Goal: Task Accomplishment & Management: Complete application form

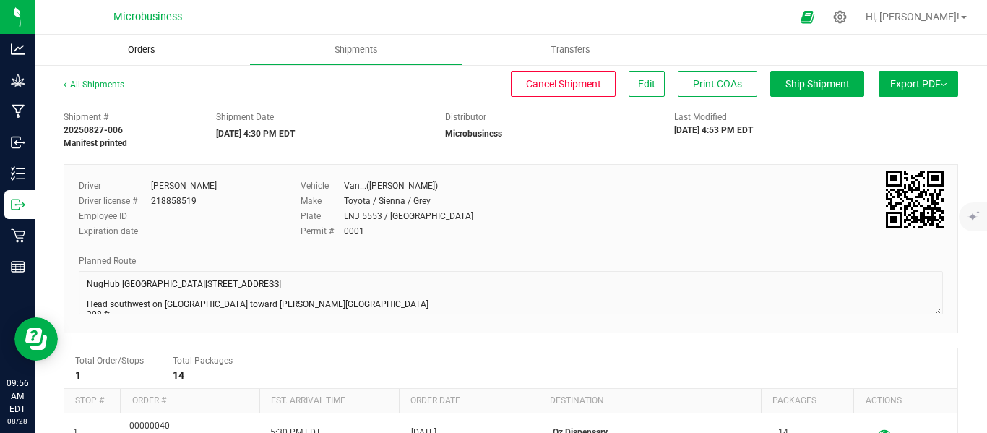
click at [152, 50] on span "Orders" at bounding box center [141, 49] width 66 height 13
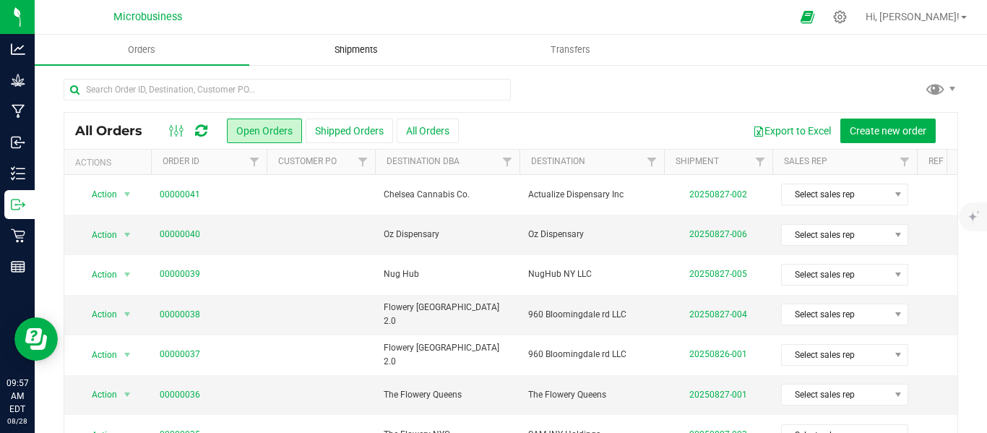
click at [356, 51] on span "Shipments" at bounding box center [356, 49] width 82 height 13
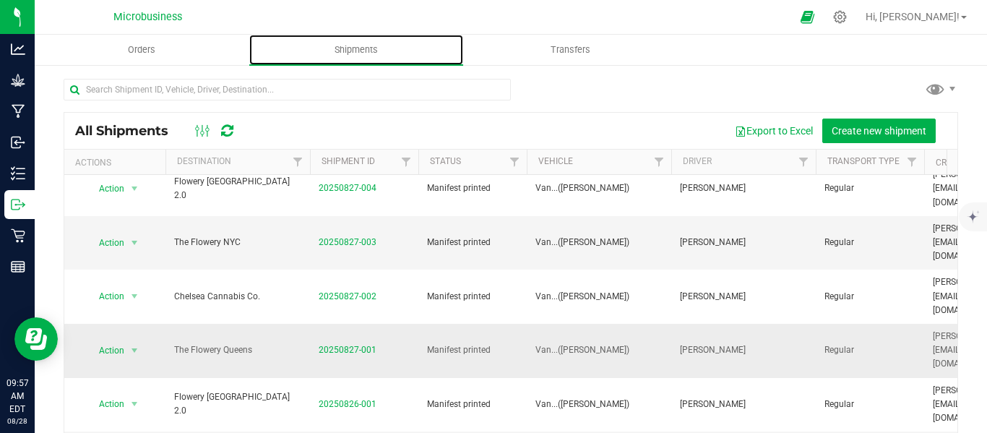
scroll to position [241, 0]
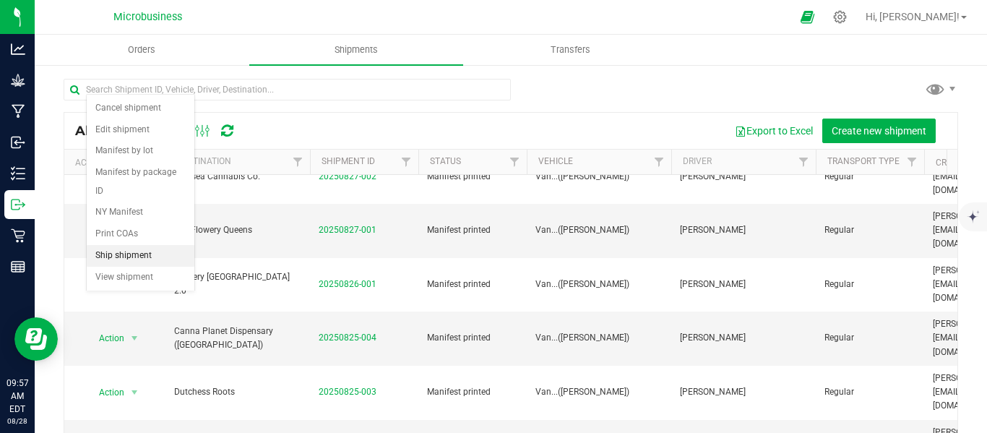
click at [141, 245] on li "Ship shipment" at bounding box center [141, 256] width 108 height 22
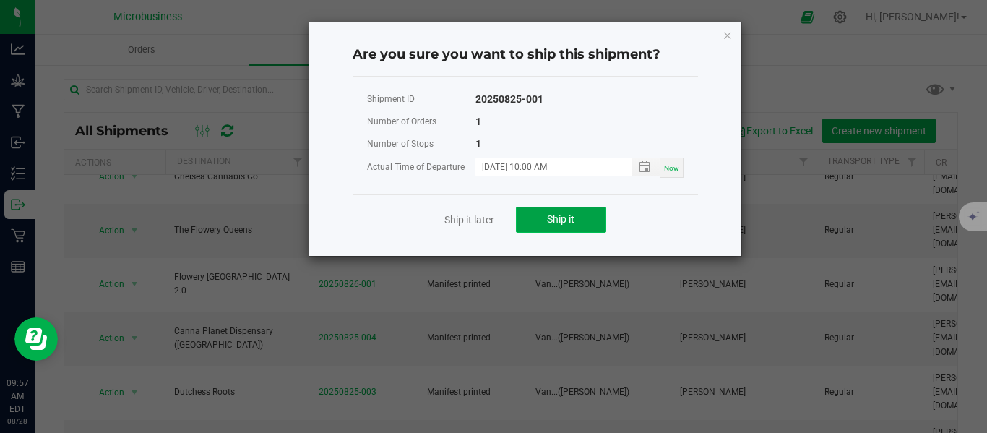
click at [550, 216] on span "Ship it" at bounding box center [560, 219] width 27 height 12
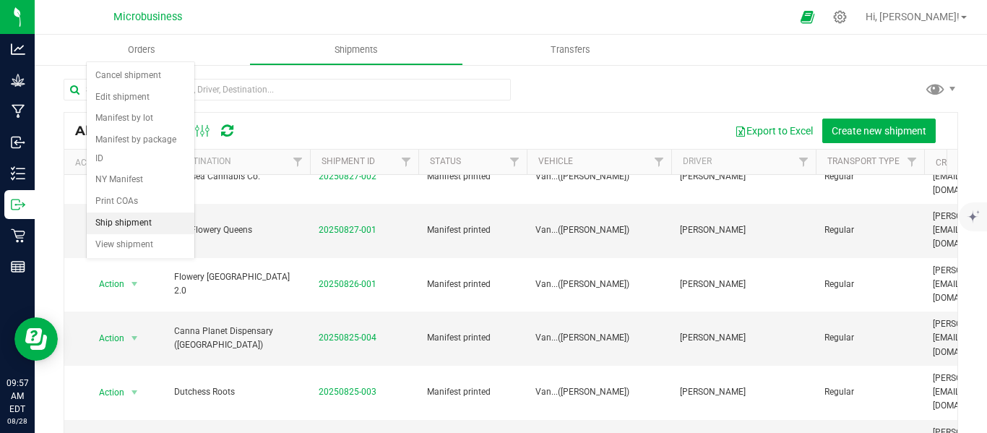
click at [129, 212] on li "Ship shipment" at bounding box center [141, 223] width 108 height 22
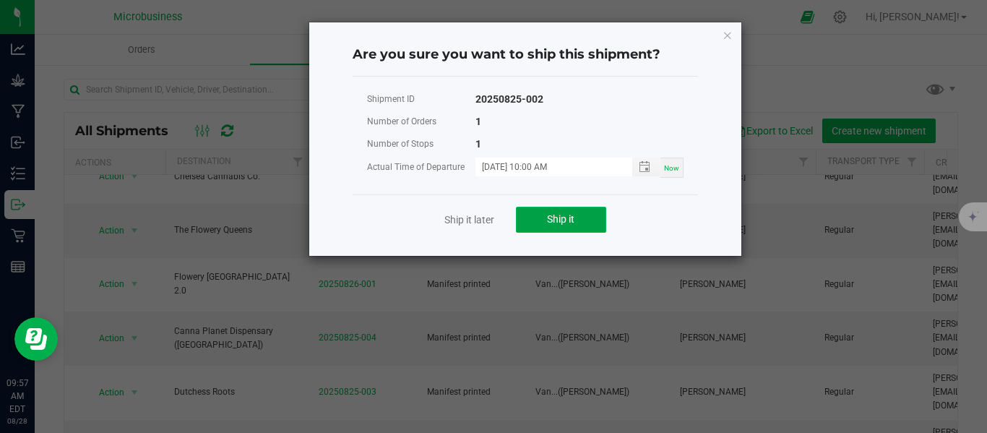
click at [552, 215] on span "Ship it" at bounding box center [560, 219] width 27 height 12
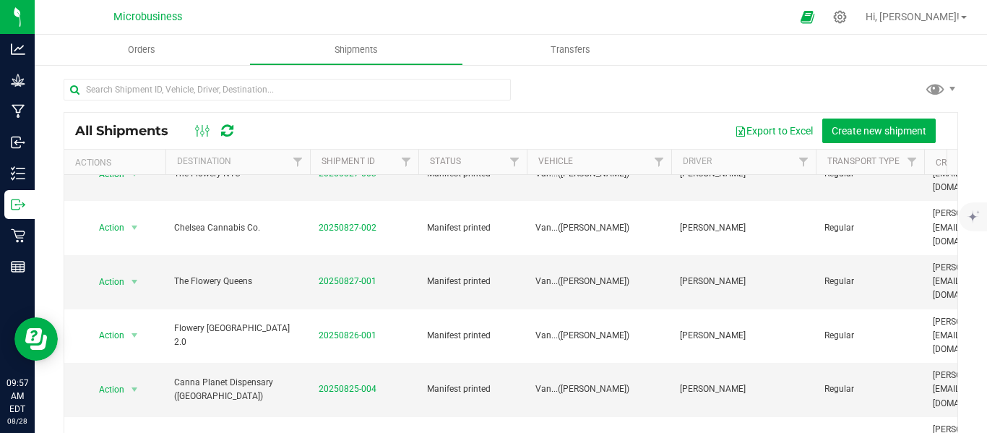
scroll to position [155, 0]
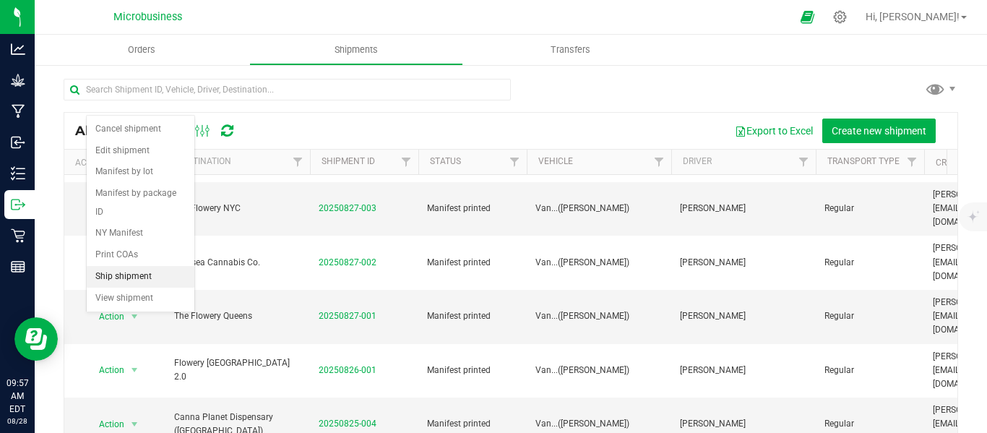
click at [148, 266] on li "Ship shipment" at bounding box center [141, 277] width 108 height 22
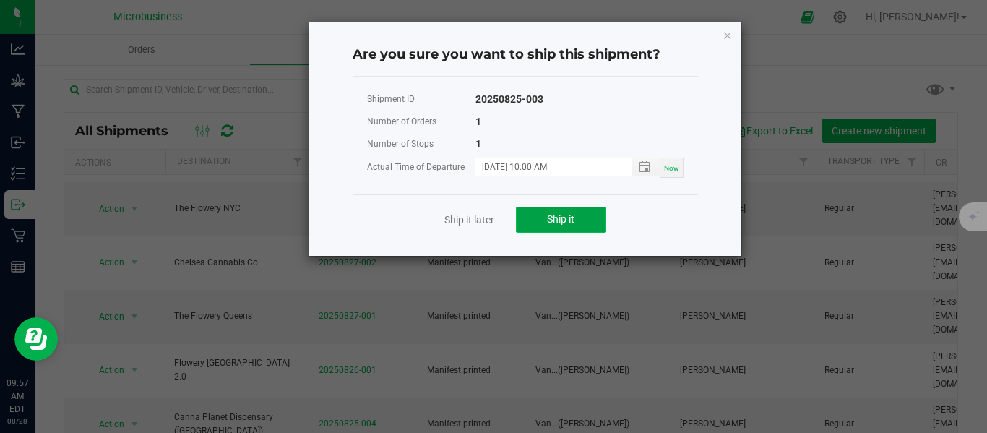
click at [544, 214] on button "Ship it" at bounding box center [561, 220] width 90 height 26
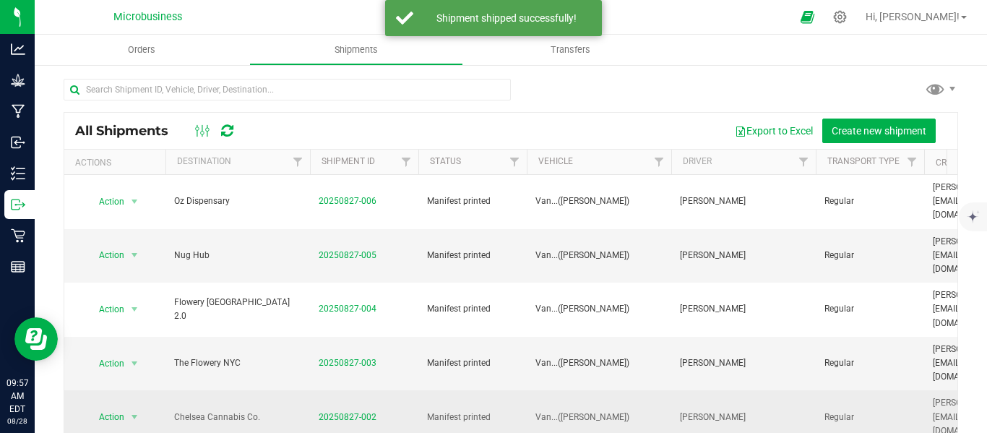
scroll to position [121, 0]
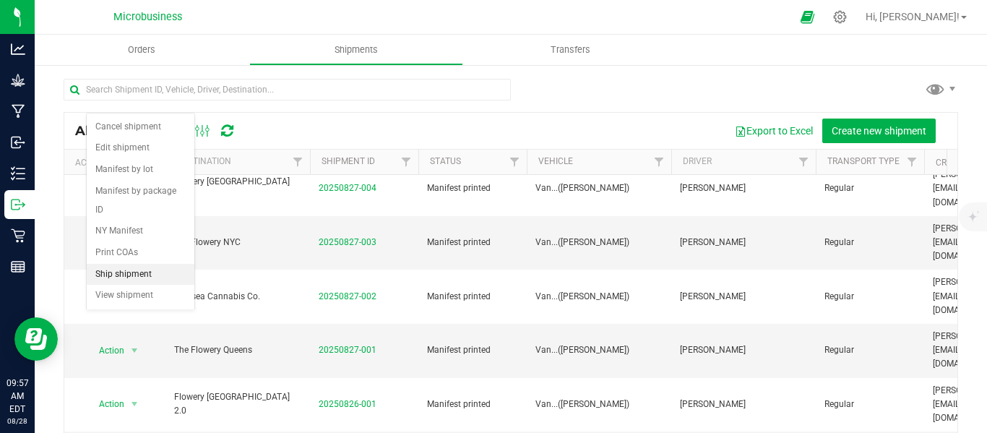
click at [143, 264] on li "Ship shipment" at bounding box center [141, 275] width 108 height 22
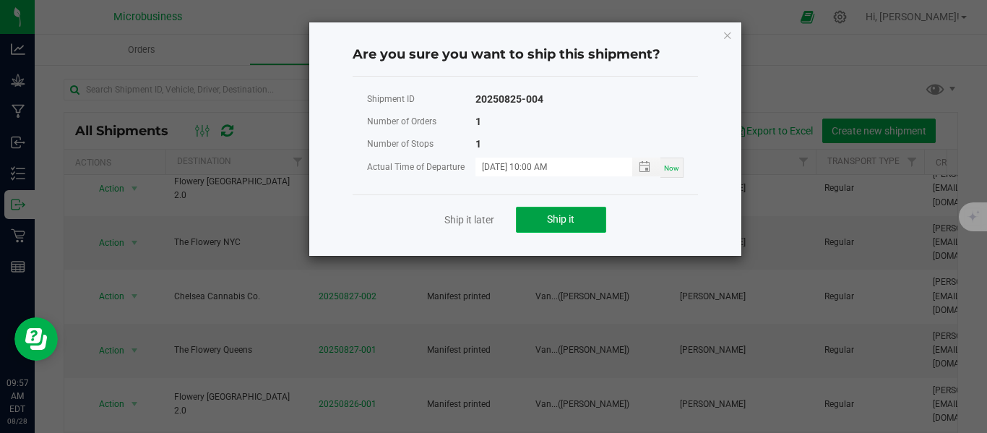
click at [561, 217] on span "Ship it" at bounding box center [560, 219] width 27 height 12
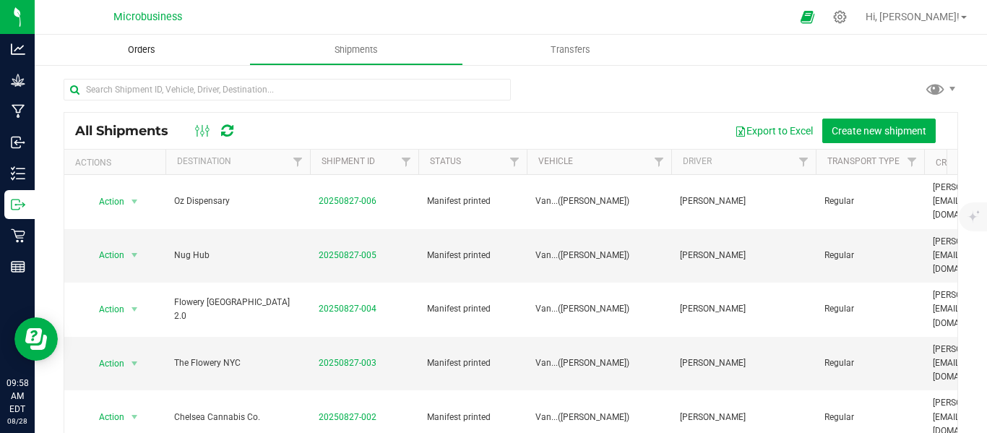
click at [158, 47] on span "Orders" at bounding box center [141, 49] width 66 height 13
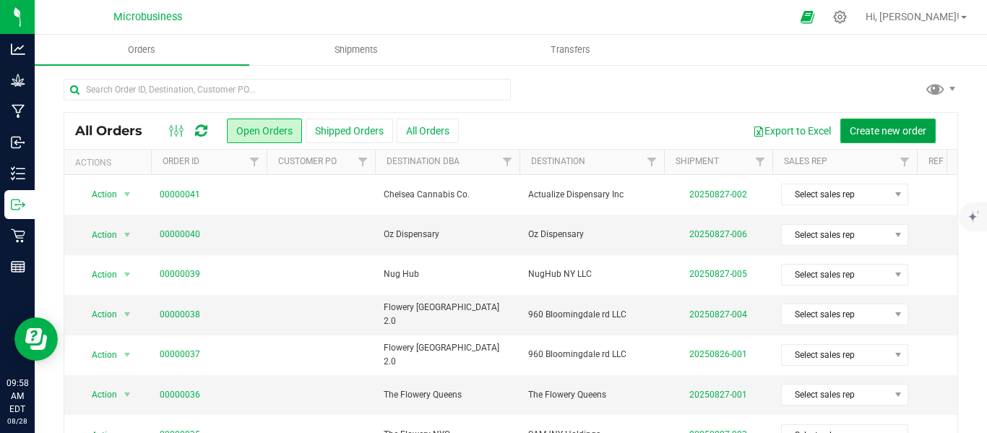
click at [865, 121] on button "Create new order" at bounding box center [887, 130] width 95 height 25
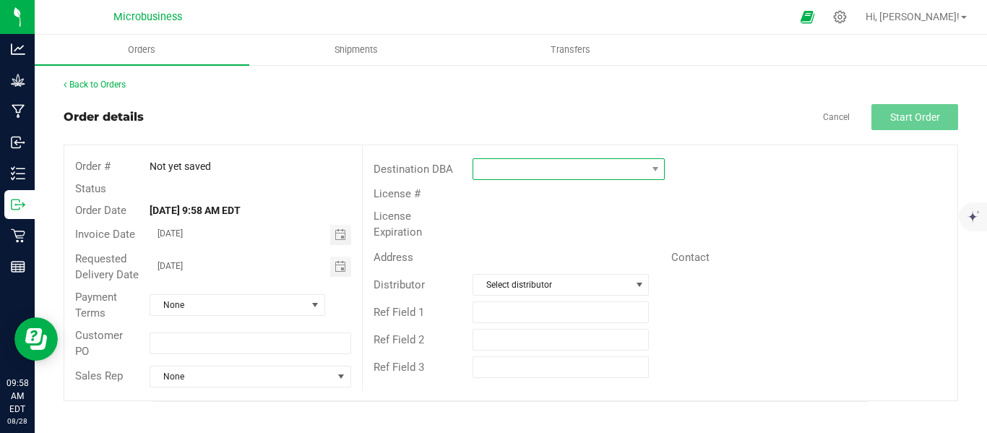
click at [647, 160] on span at bounding box center [655, 169] width 18 height 20
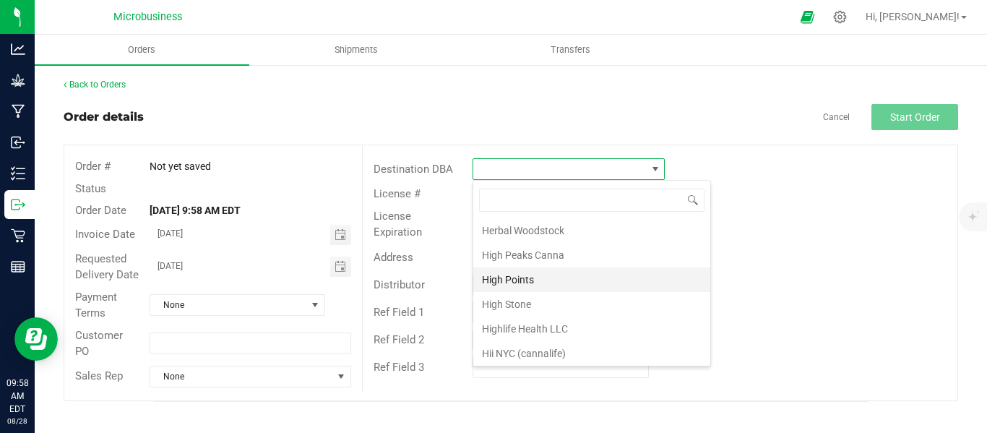
scroll to position [963, 0]
click at [525, 276] on li "High Peaks Canna" at bounding box center [591, 275] width 237 height 25
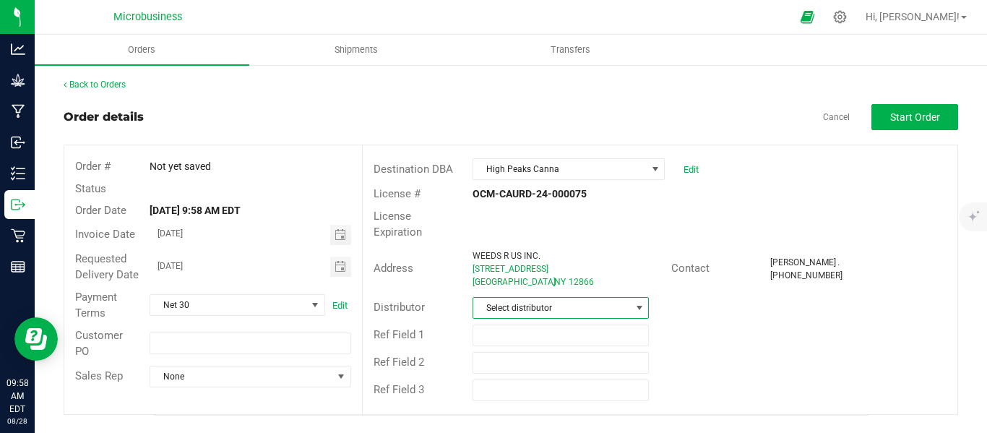
click at [555, 298] on span "Select distributor" at bounding box center [551, 308] width 157 height 20
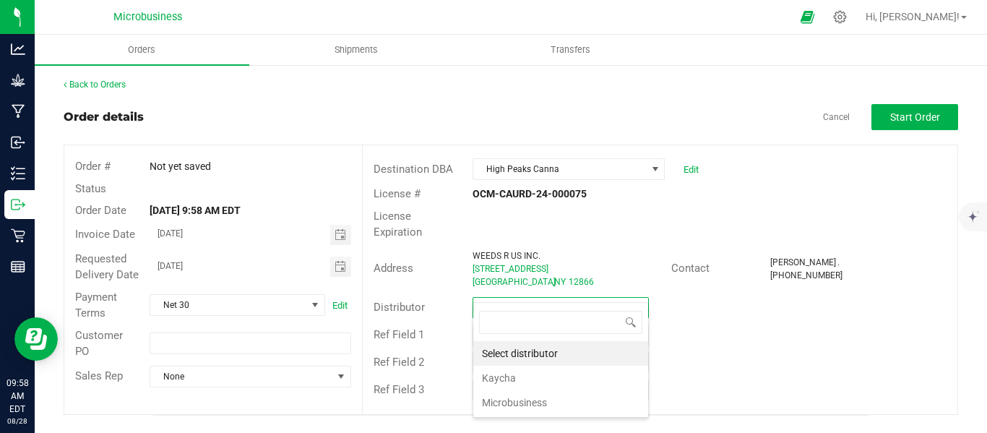
scroll to position [22, 177]
click at [510, 400] on li "Microbusiness" at bounding box center [560, 402] width 175 height 25
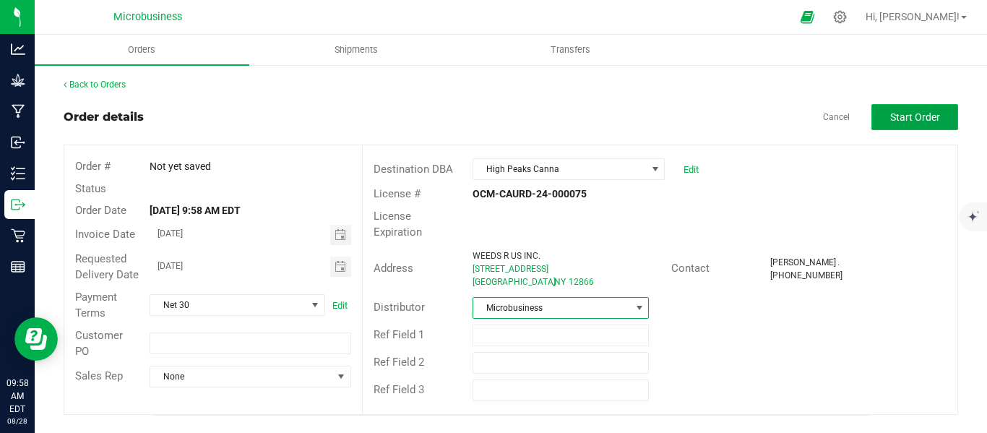
click at [903, 113] on span "Start Order" at bounding box center [915, 117] width 50 height 12
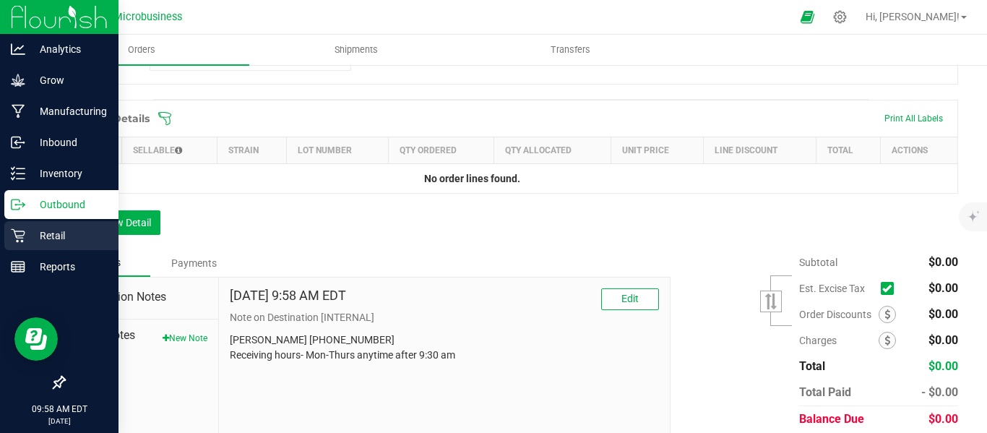
scroll to position [361, 0]
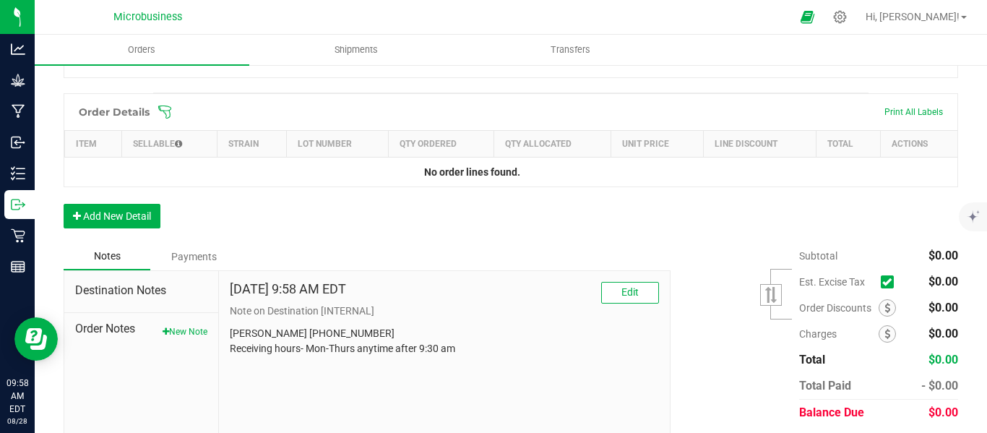
click at [166, 119] on icon at bounding box center [164, 112] width 14 height 14
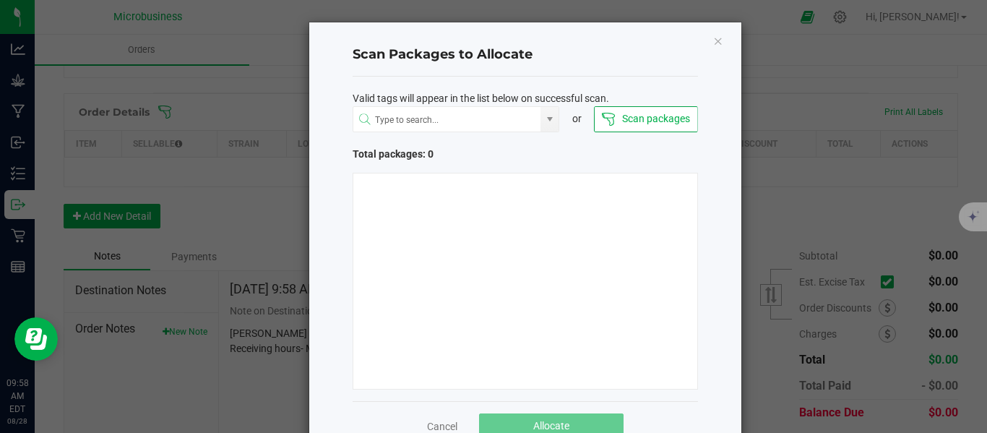
scroll to position [40, 0]
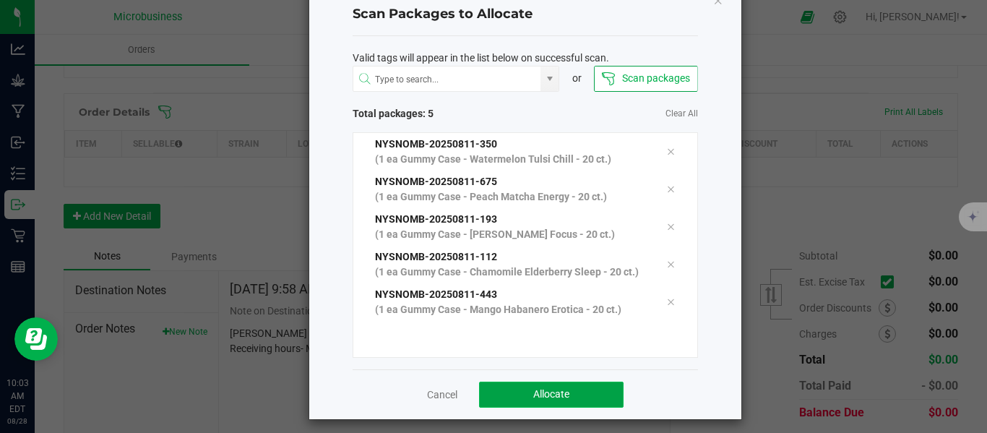
click at [545, 400] on span "Allocate" at bounding box center [551, 394] width 36 height 12
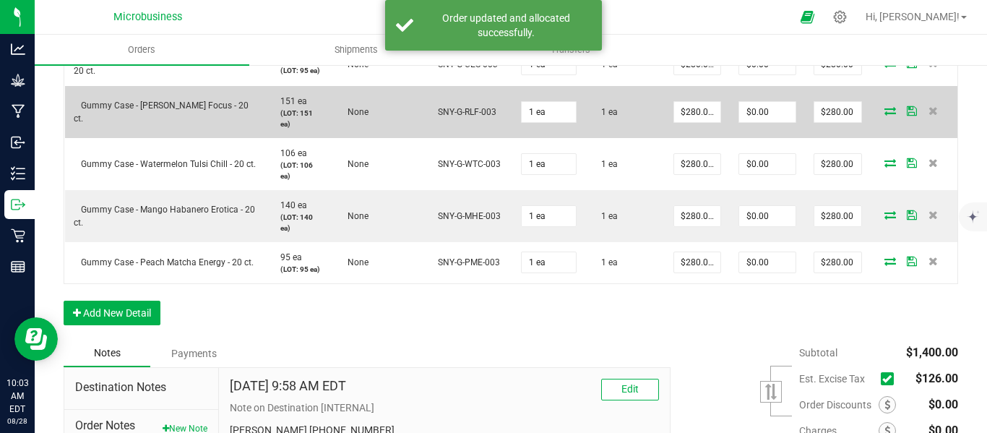
scroll to position [647, 0]
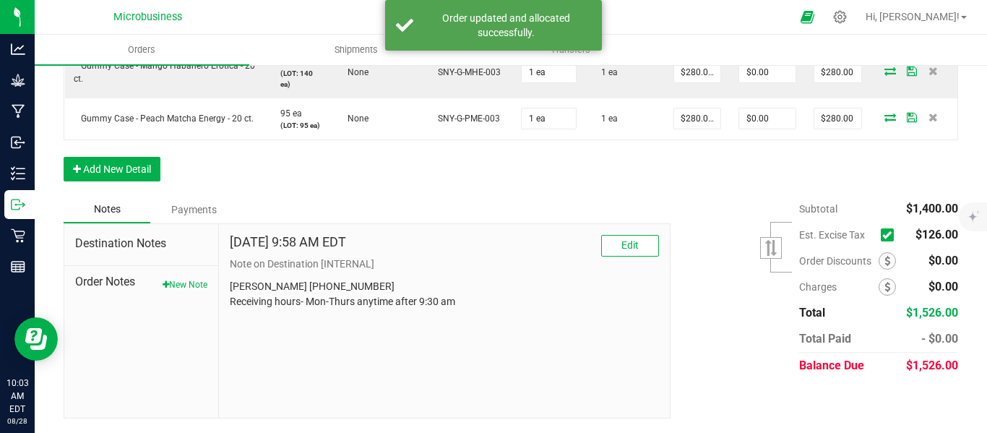
click at [882, 235] on icon at bounding box center [886, 235] width 9 height 0
click at [0, 0] on input "checkbox" at bounding box center [0, 0] width 0 height 0
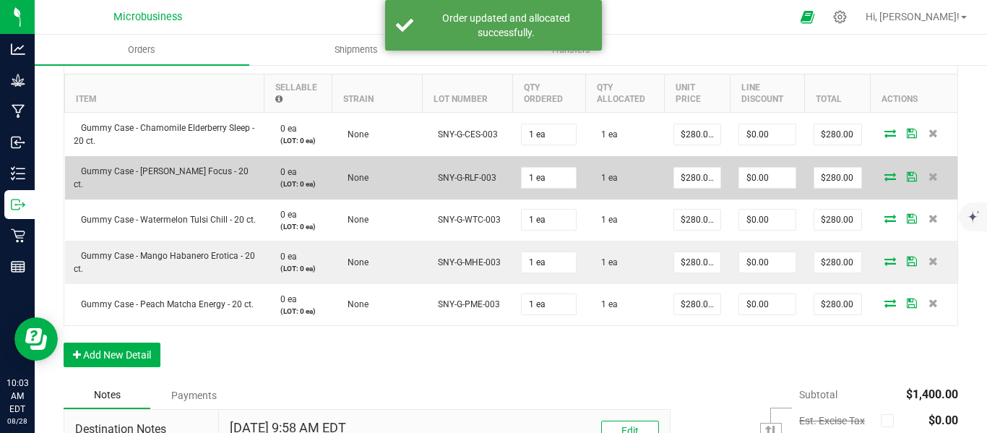
scroll to position [20, 0]
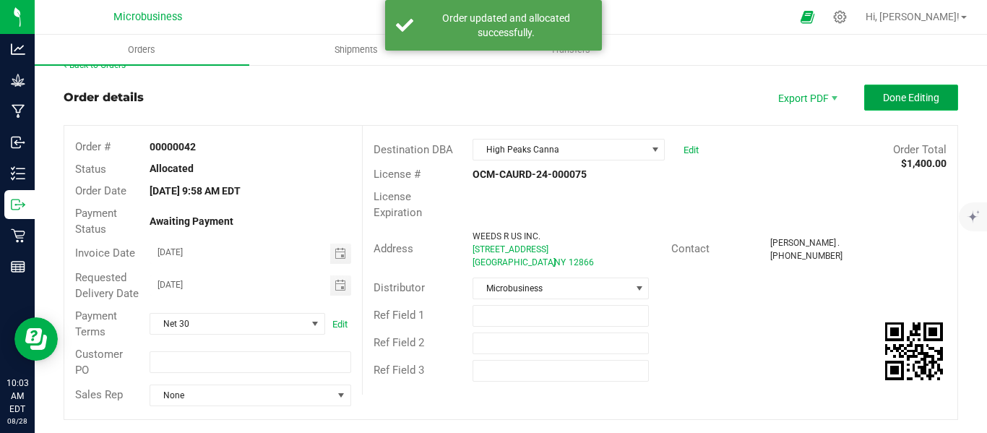
click at [900, 87] on button "Done Editing" at bounding box center [911, 98] width 94 height 26
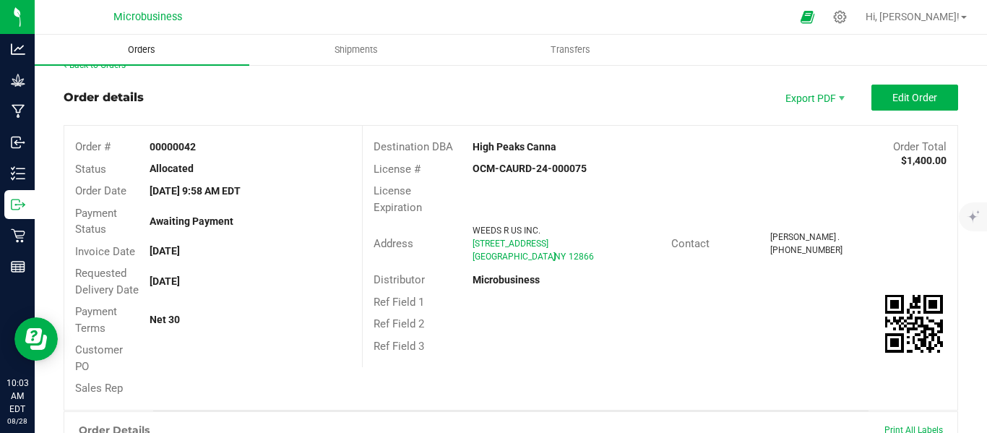
click at [150, 48] on span "Orders" at bounding box center [141, 49] width 66 height 13
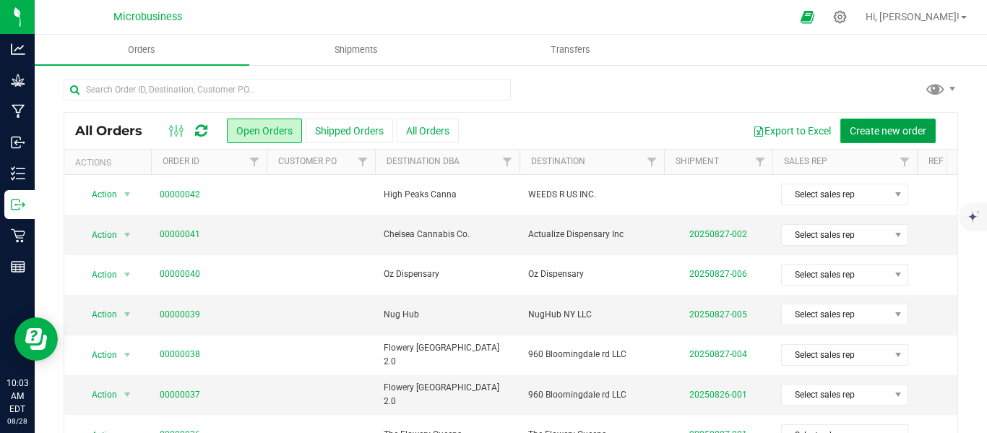
click at [868, 130] on span "Create new order" at bounding box center [888, 131] width 77 height 12
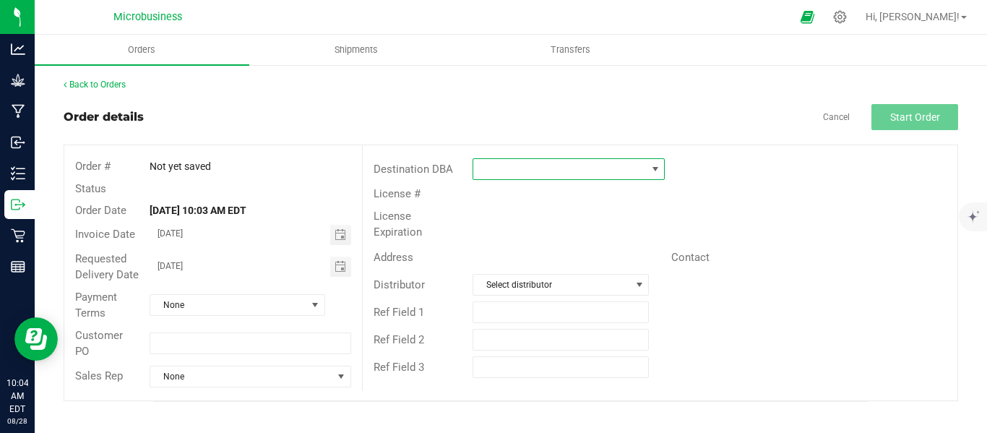
click at [650, 165] on span at bounding box center [655, 169] width 12 height 12
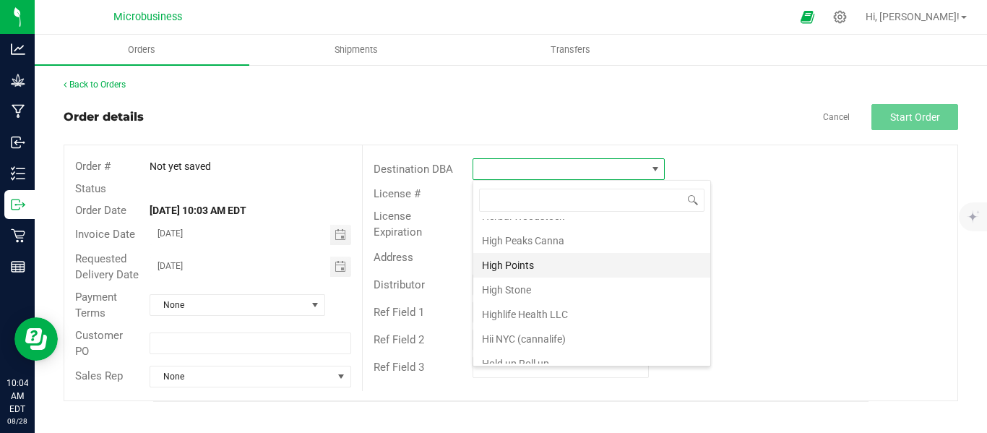
scroll to position [963, 0]
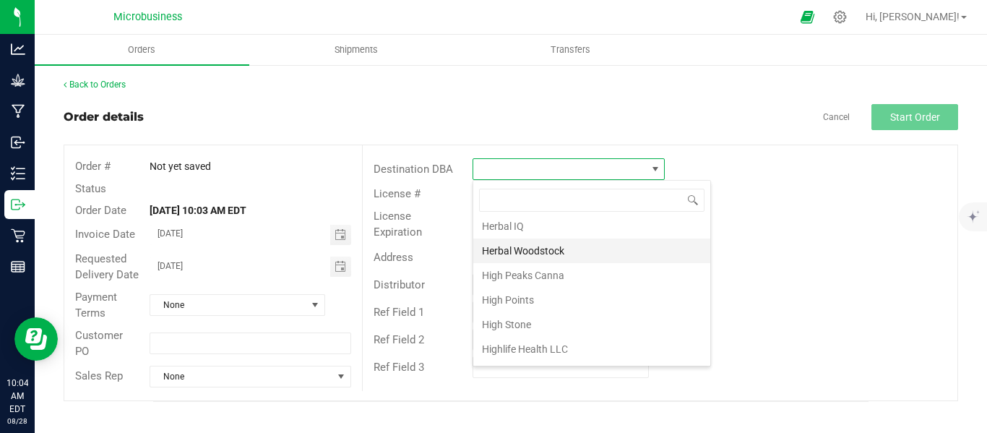
click at [507, 246] on li "Herbal Woodstock" at bounding box center [591, 250] width 237 height 25
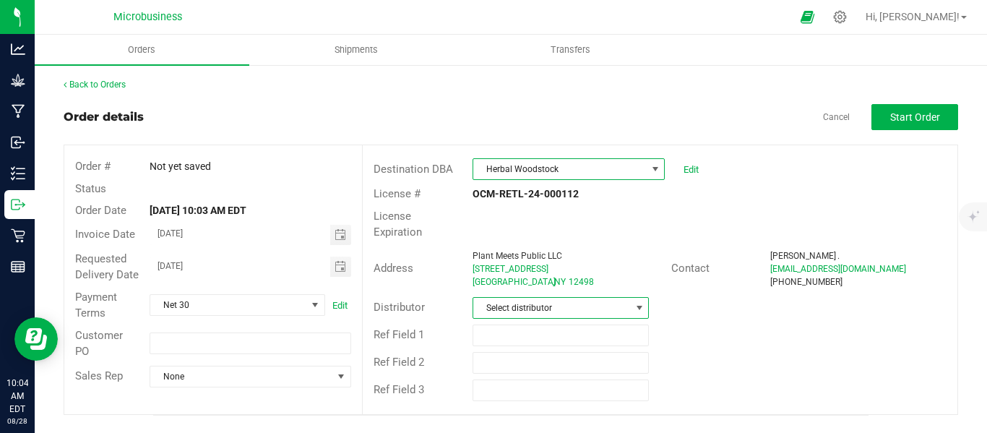
click at [634, 302] on span at bounding box center [640, 308] width 12 height 12
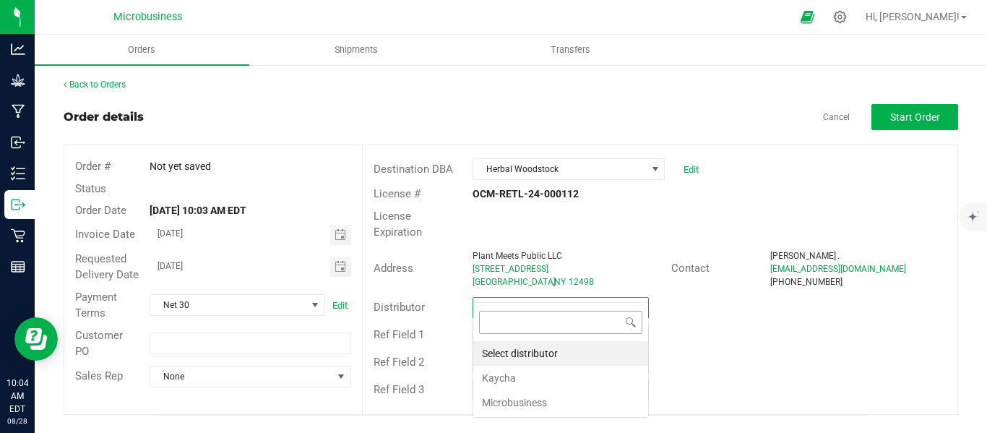
scroll to position [22, 177]
click at [528, 394] on li "Microbusiness" at bounding box center [560, 402] width 175 height 25
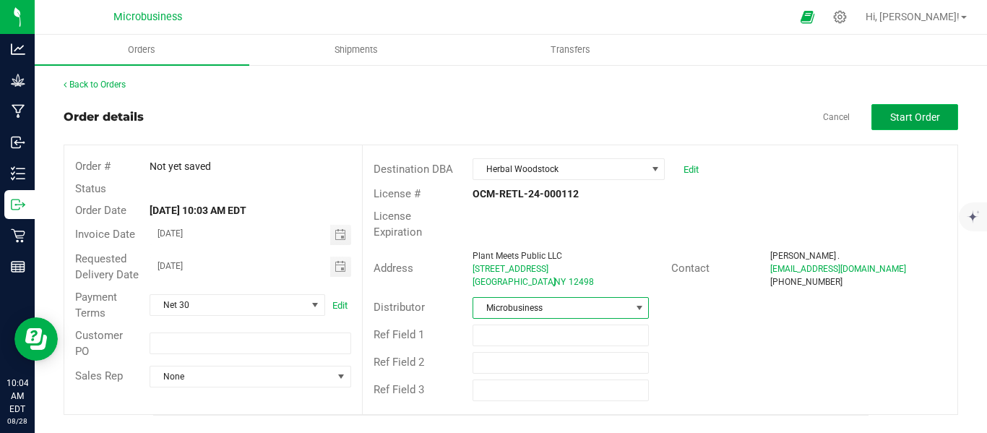
click at [928, 108] on button "Start Order" at bounding box center [914, 117] width 87 height 26
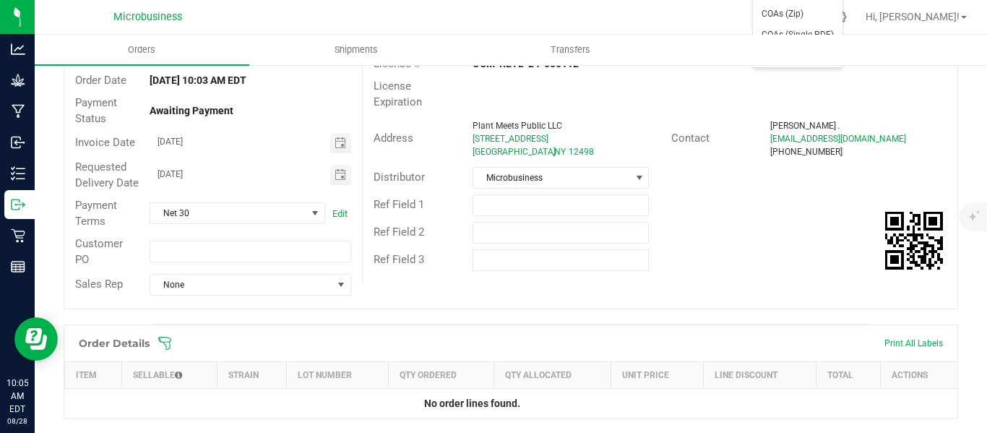
scroll to position [241, 0]
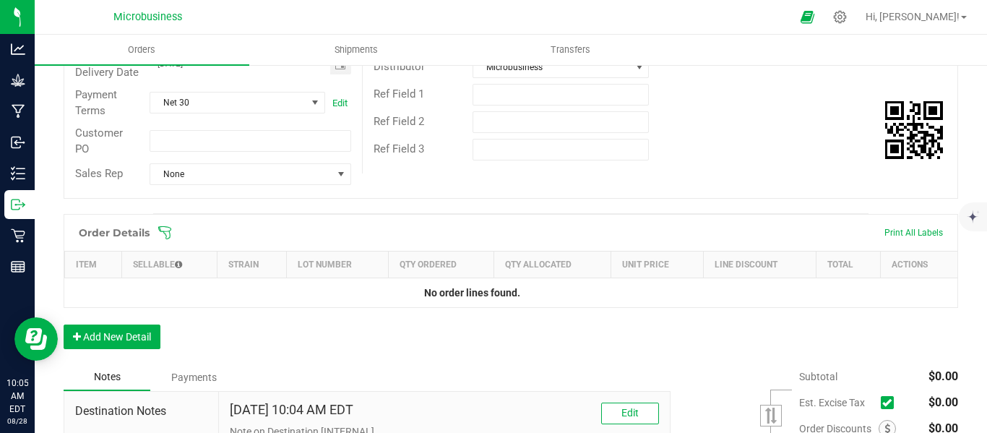
click at [162, 240] on icon at bounding box center [164, 232] width 14 height 14
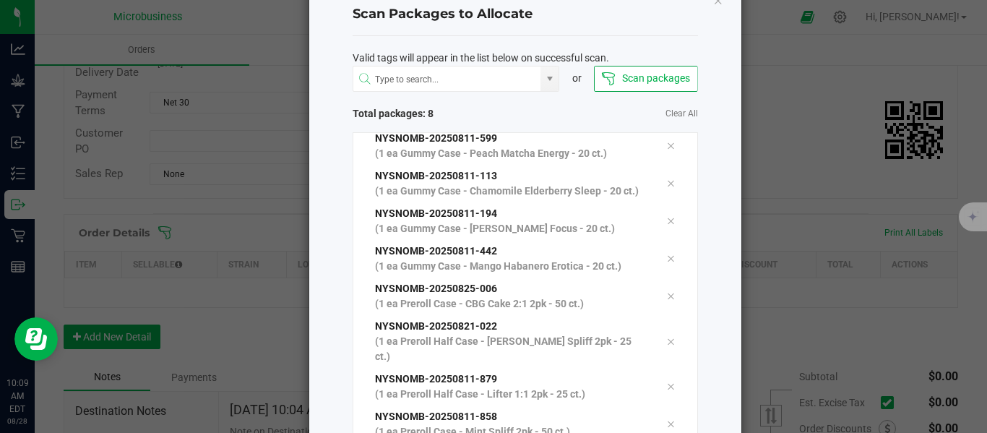
scroll to position [149, 0]
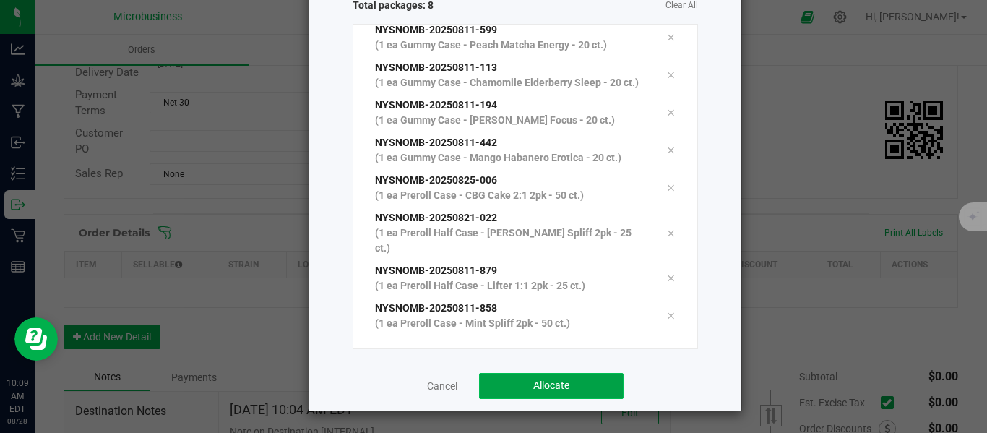
click at [558, 383] on span "Allocate" at bounding box center [551, 385] width 36 height 12
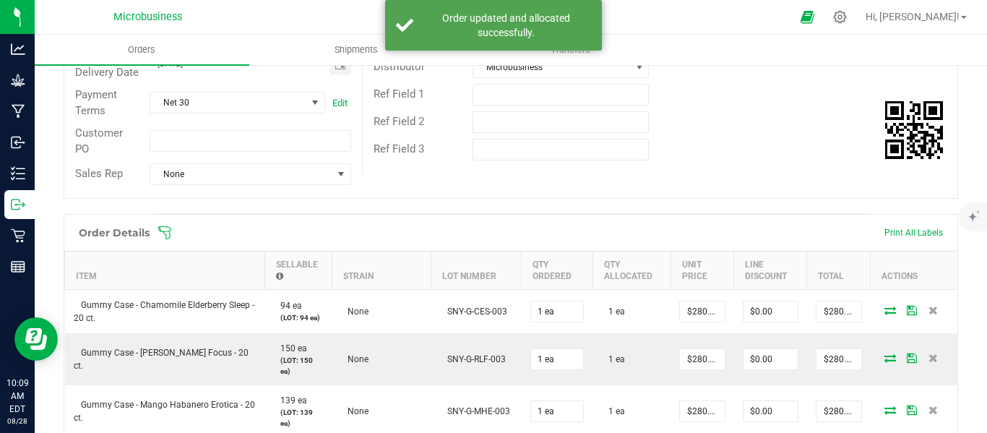
scroll to position [602, 0]
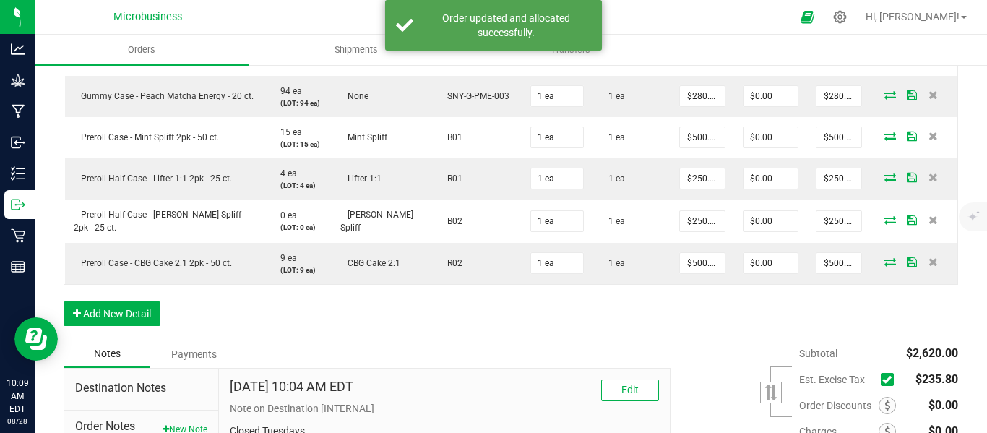
click at [882, 379] on icon at bounding box center [886, 379] width 9 height 0
click at [0, 0] on input "checkbox" at bounding box center [0, 0] width 0 height 0
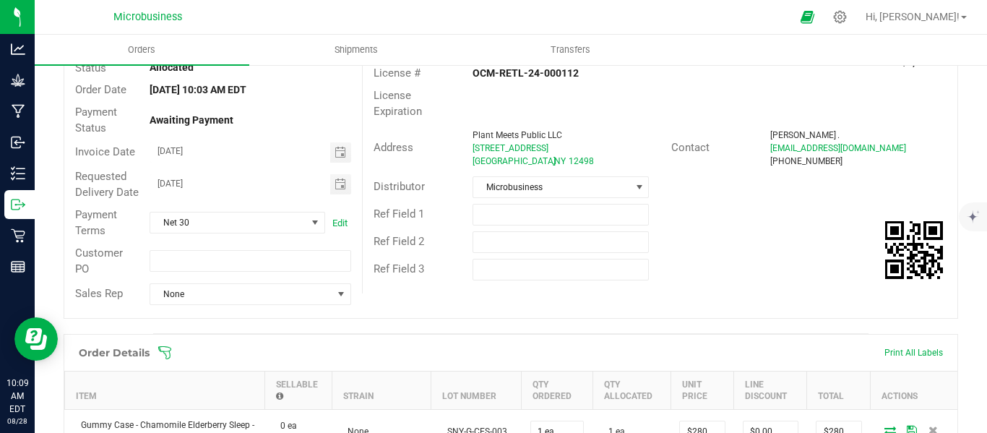
scroll to position [0, 0]
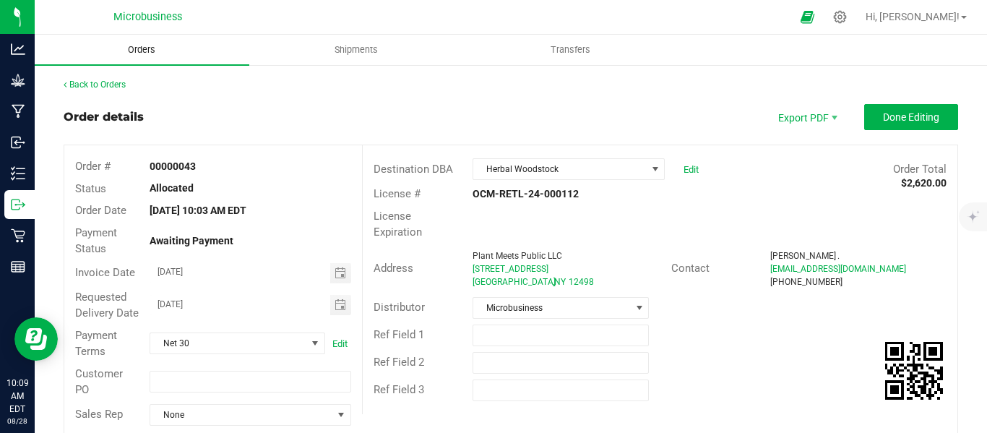
click at [145, 43] on span "Orders" at bounding box center [141, 49] width 66 height 13
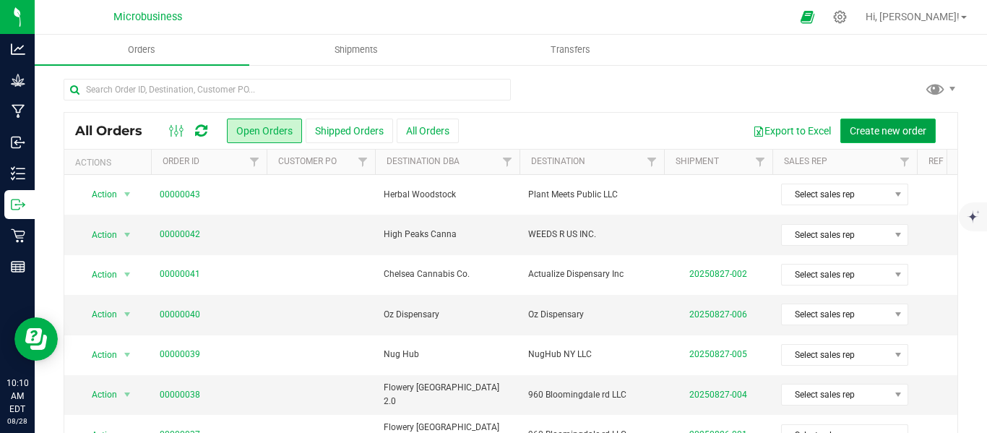
click at [873, 131] on span "Create new order" at bounding box center [888, 131] width 77 height 12
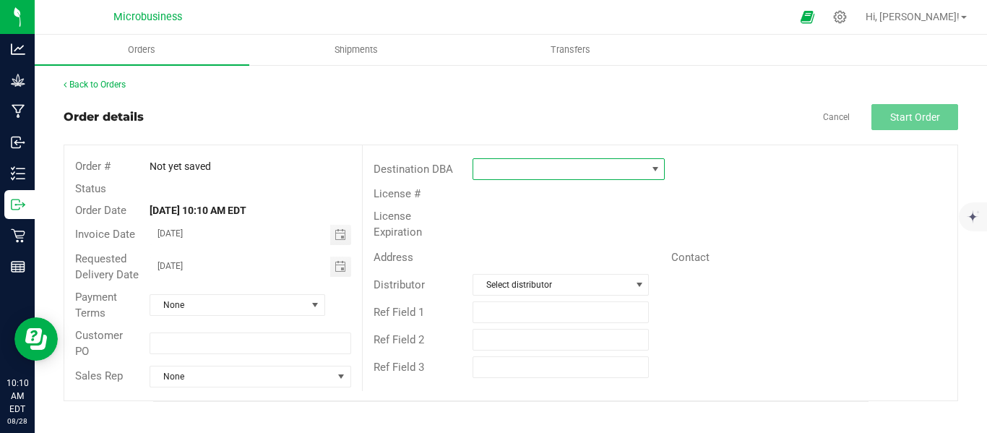
click at [653, 169] on span at bounding box center [655, 169] width 12 height 12
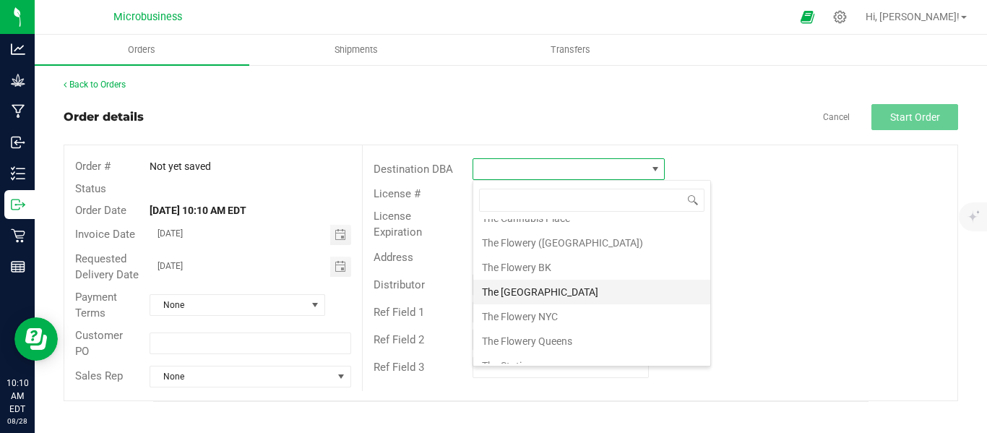
scroll to position [1927, 0]
click at [514, 296] on li "Transcend" at bounding box center [591, 294] width 237 height 25
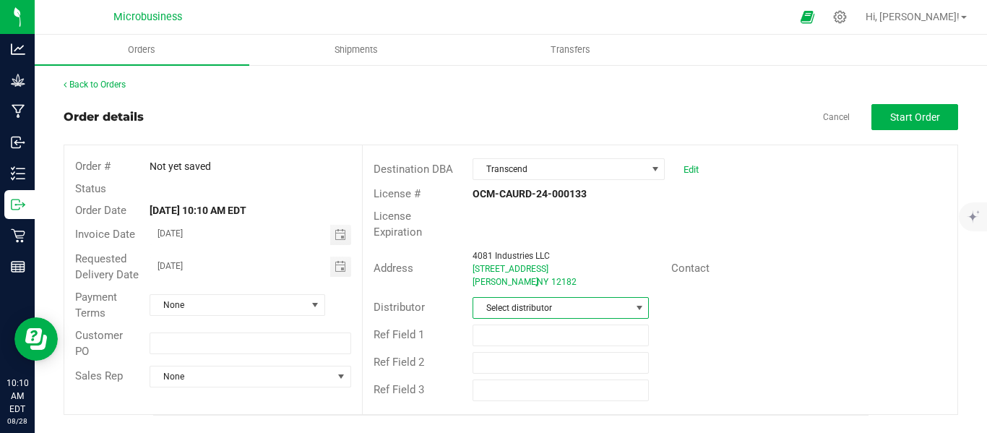
click at [629, 298] on span "Select distributor" at bounding box center [551, 308] width 157 height 20
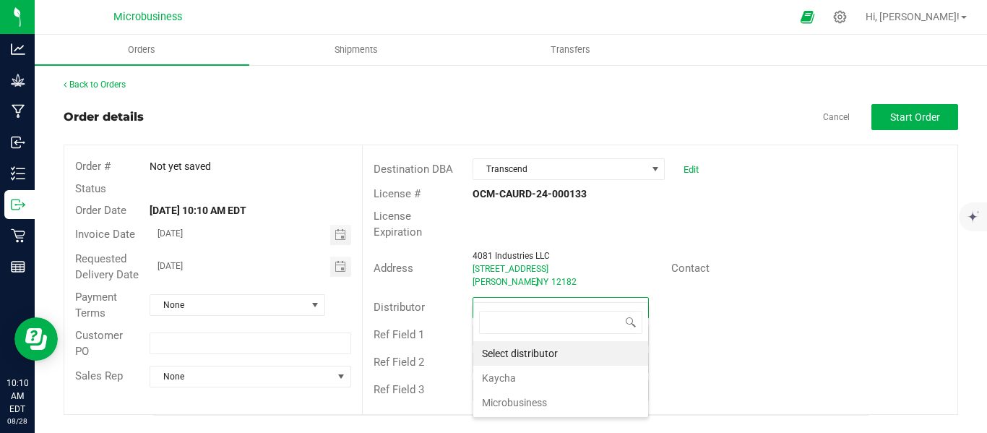
scroll to position [22, 177]
click at [520, 398] on li "Microbusiness" at bounding box center [560, 402] width 175 height 25
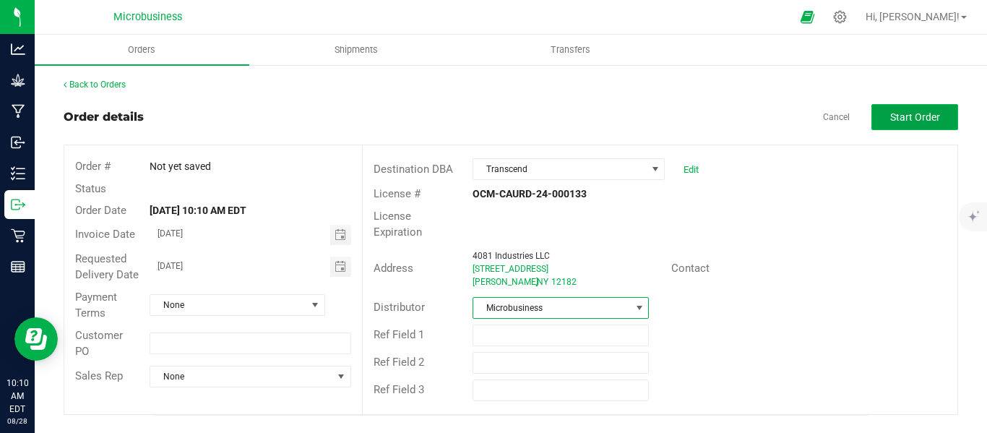
click at [911, 123] on span "Start Order" at bounding box center [915, 117] width 50 height 12
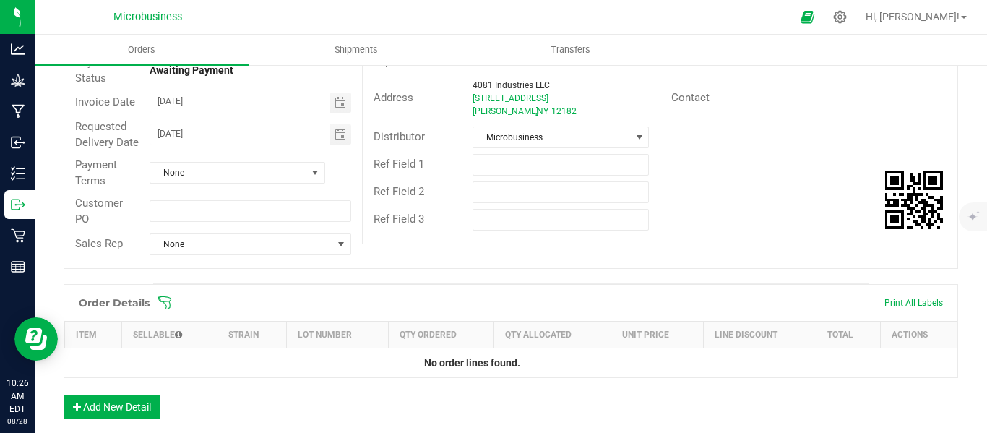
scroll to position [241, 0]
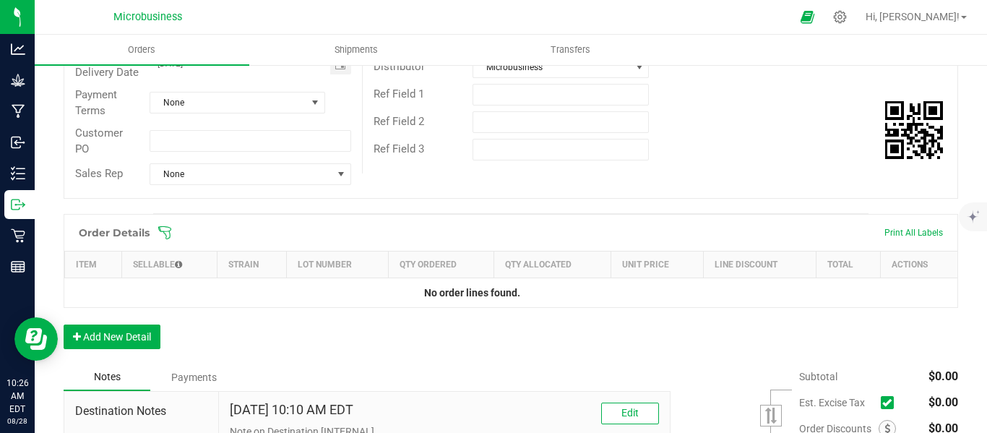
click at [169, 240] on icon at bounding box center [164, 232] width 14 height 14
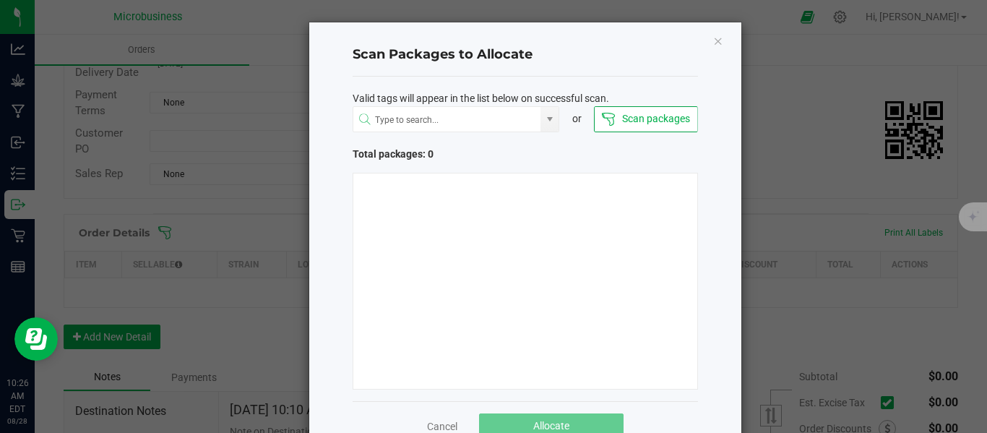
scroll to position [40, 0]
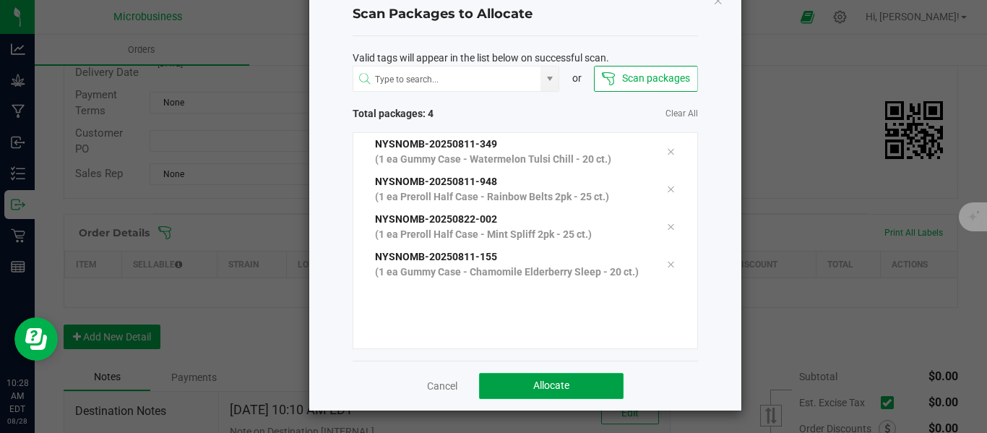
click at [533, 387] on span "Allocate" at bounding box center [551, 385] width 36 height 12
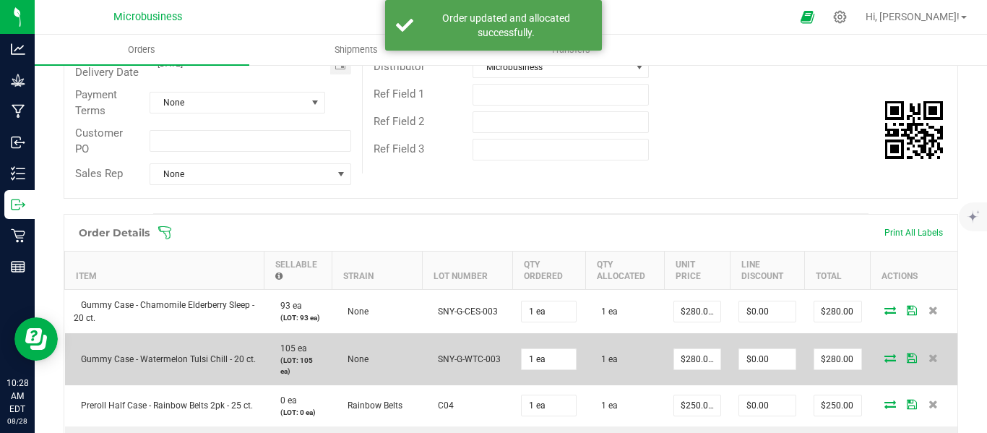
scroll to position [584, 0]
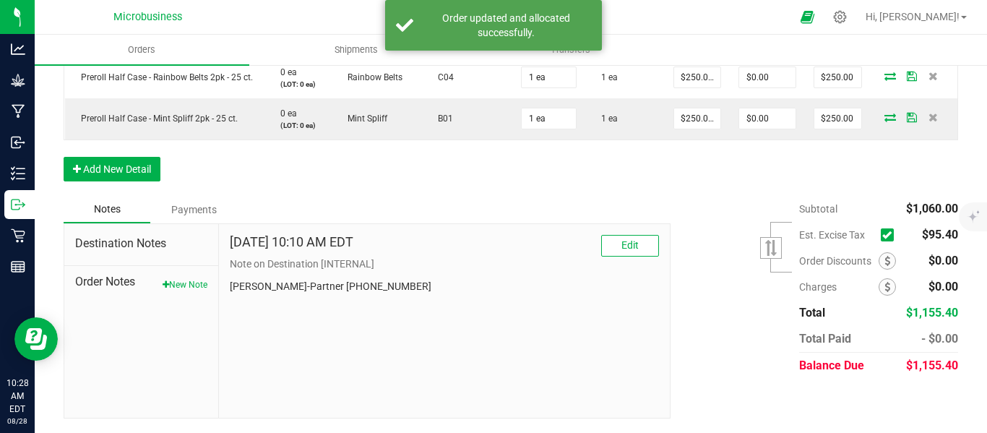
click at [886, 237] on label at bounding box center [891, 234] width 20 height 13
click at [0, 0] on input "checkbox" at bounding box center [0, 0] width 0 height 0
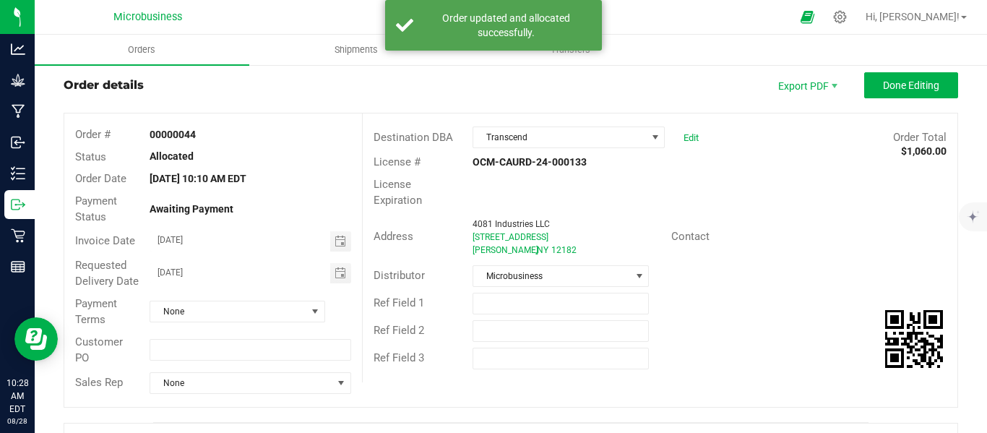
scroll to position [0, 0]
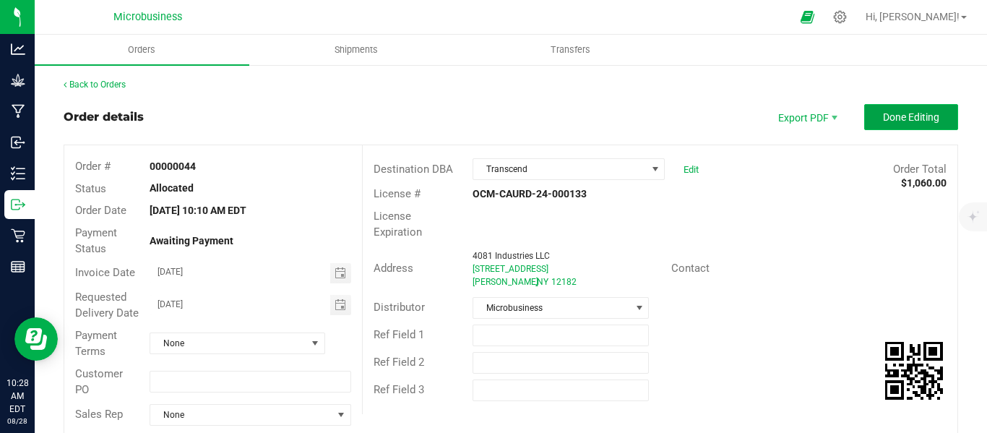
click at [886, 114] on span "Done Editing" at bounding box center [911, 117] width 56 height 12
